Goal: Find specific page/section: Find specific page/section

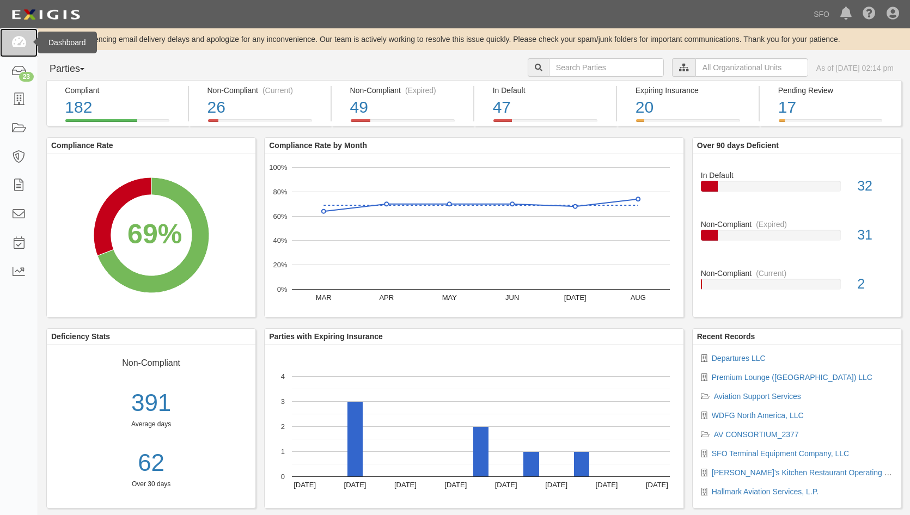
click at [14, 48] on icon at bounding box center [18, 42] width 15 height 13
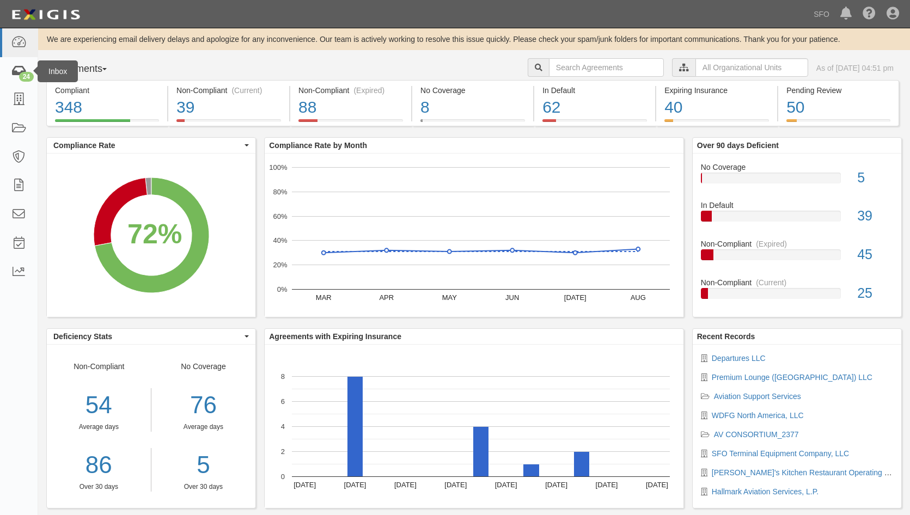
click at [78, 70] on div "Inbox" at bounding box center [58, 71] width 40 height 22
click at [101, 70] on button "Agreements" at bounding box center [87, 69] width 82 height 22
click at [83, 86] on link "Parties" at bounding box center [90, 91] width 86 height 14
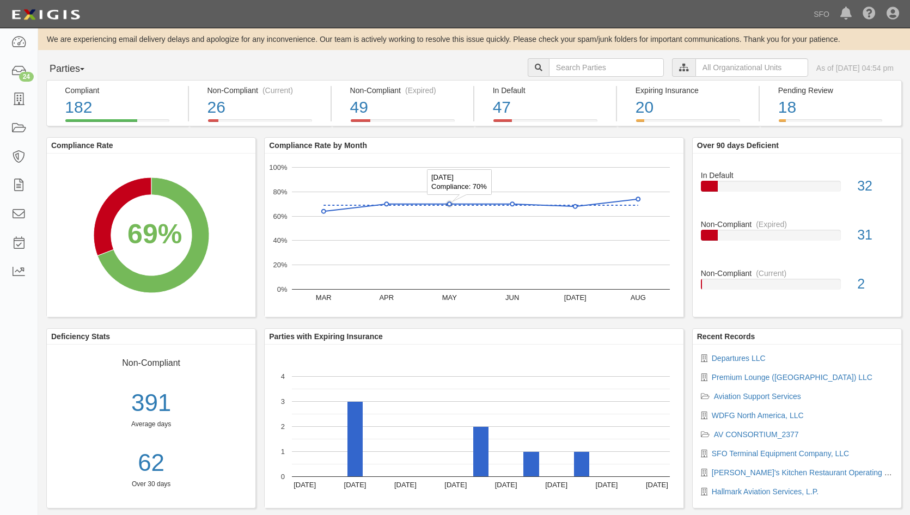
drag, startPoint x: 450, startPoint y: 202, endPoint x: 466, endPoint y: 201, distance: 15.8
click at [451, 201] on g "A chart." at bounding box center [450, 204] width 8 height 8
click at [22, 44] on icon at bounding box center [18, 42] width 15 height 13
